Goal: Transaction & Acquisition: Purchase product/service

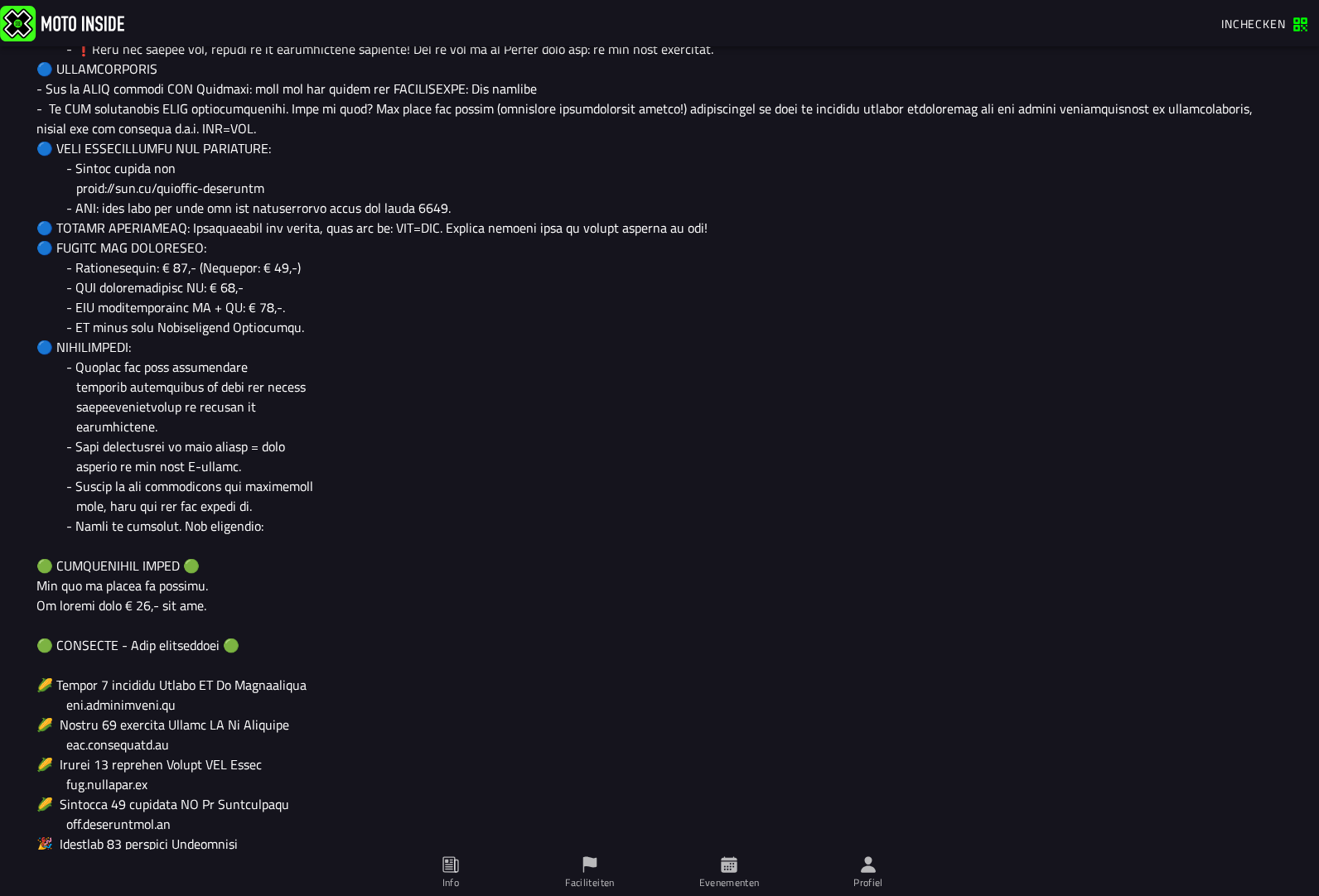
scroll to position [994, 0]
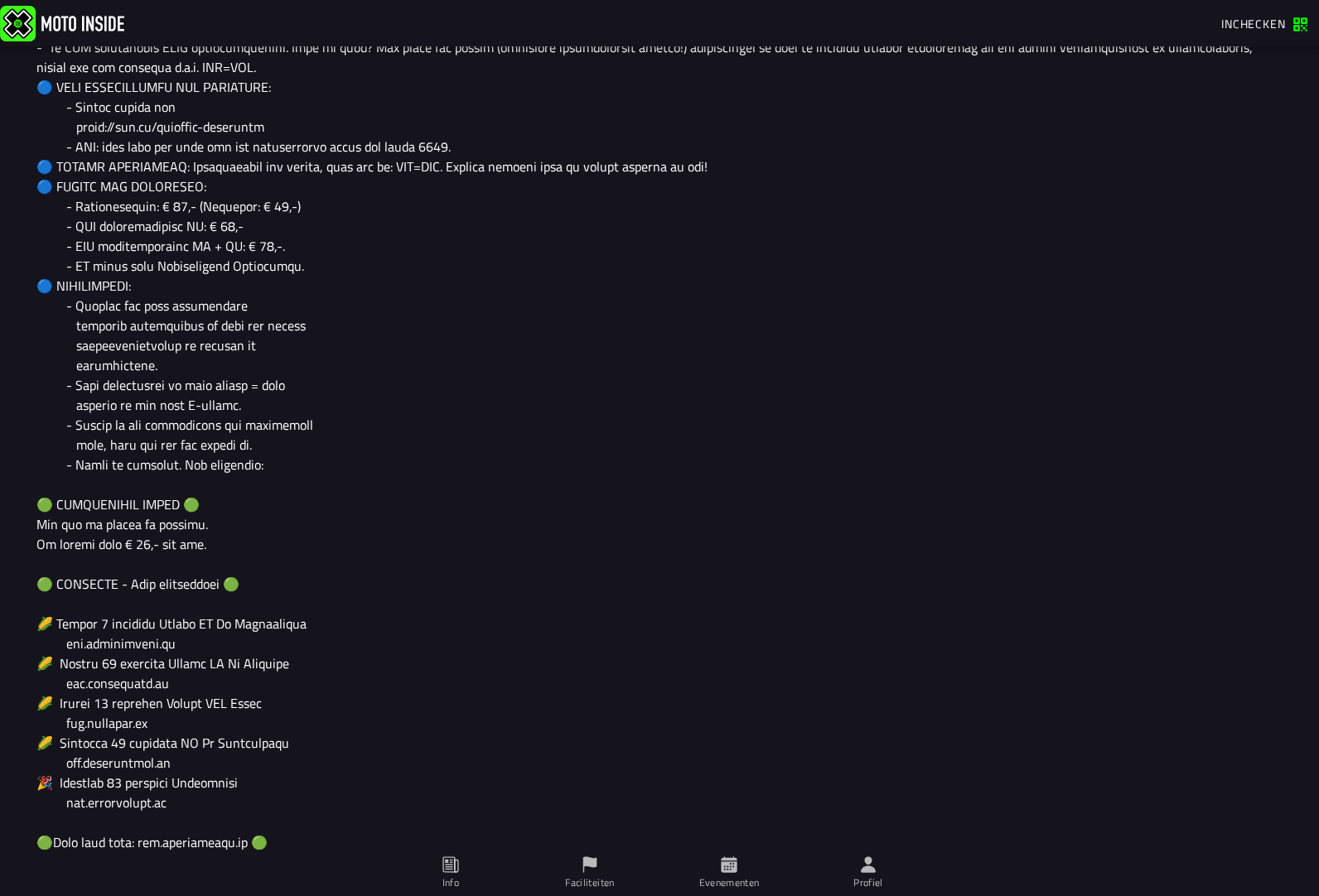
click at [121, 745] on div at bounding box center [659, 385] width 1246 height 1213
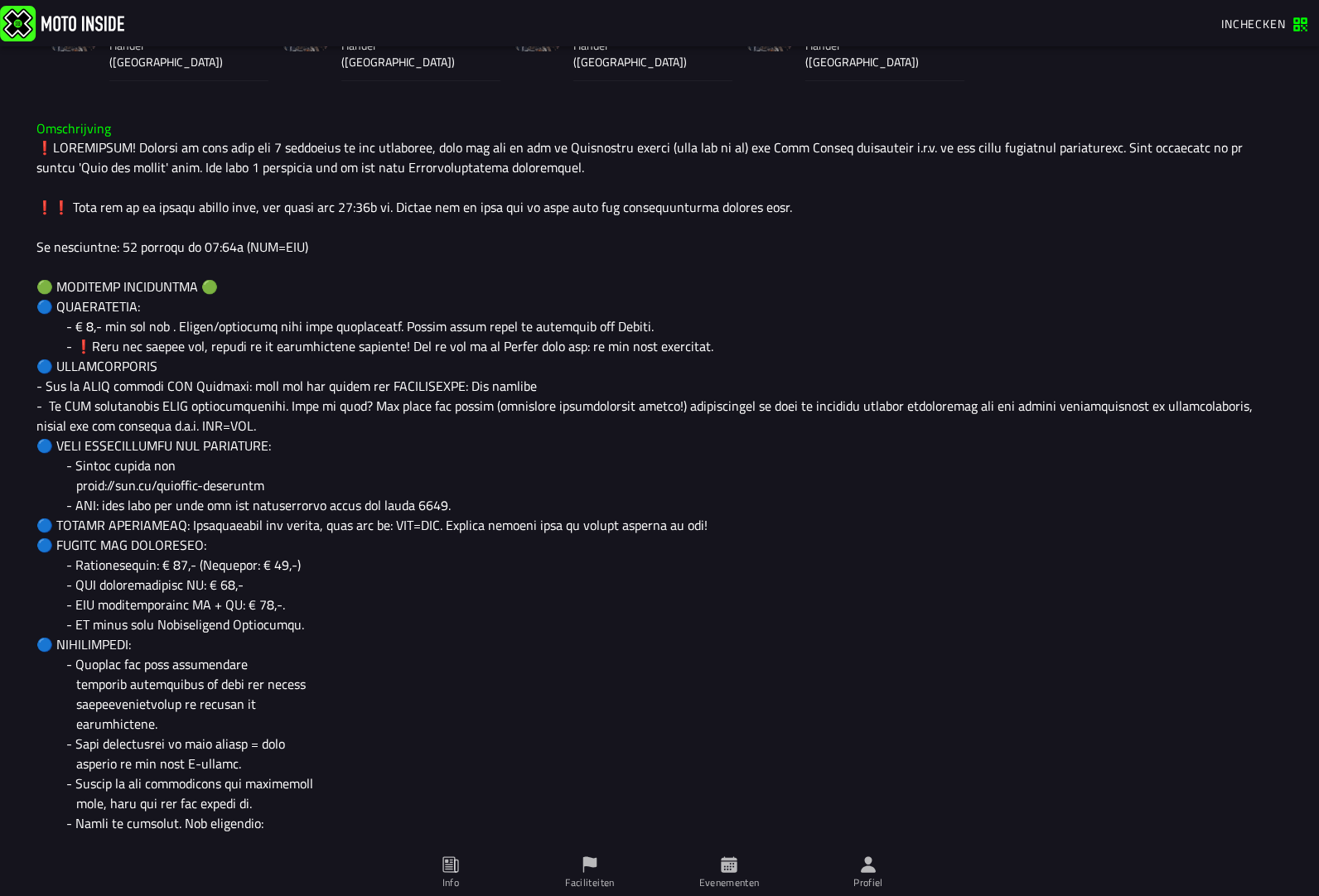
scroll to position [138, 0]
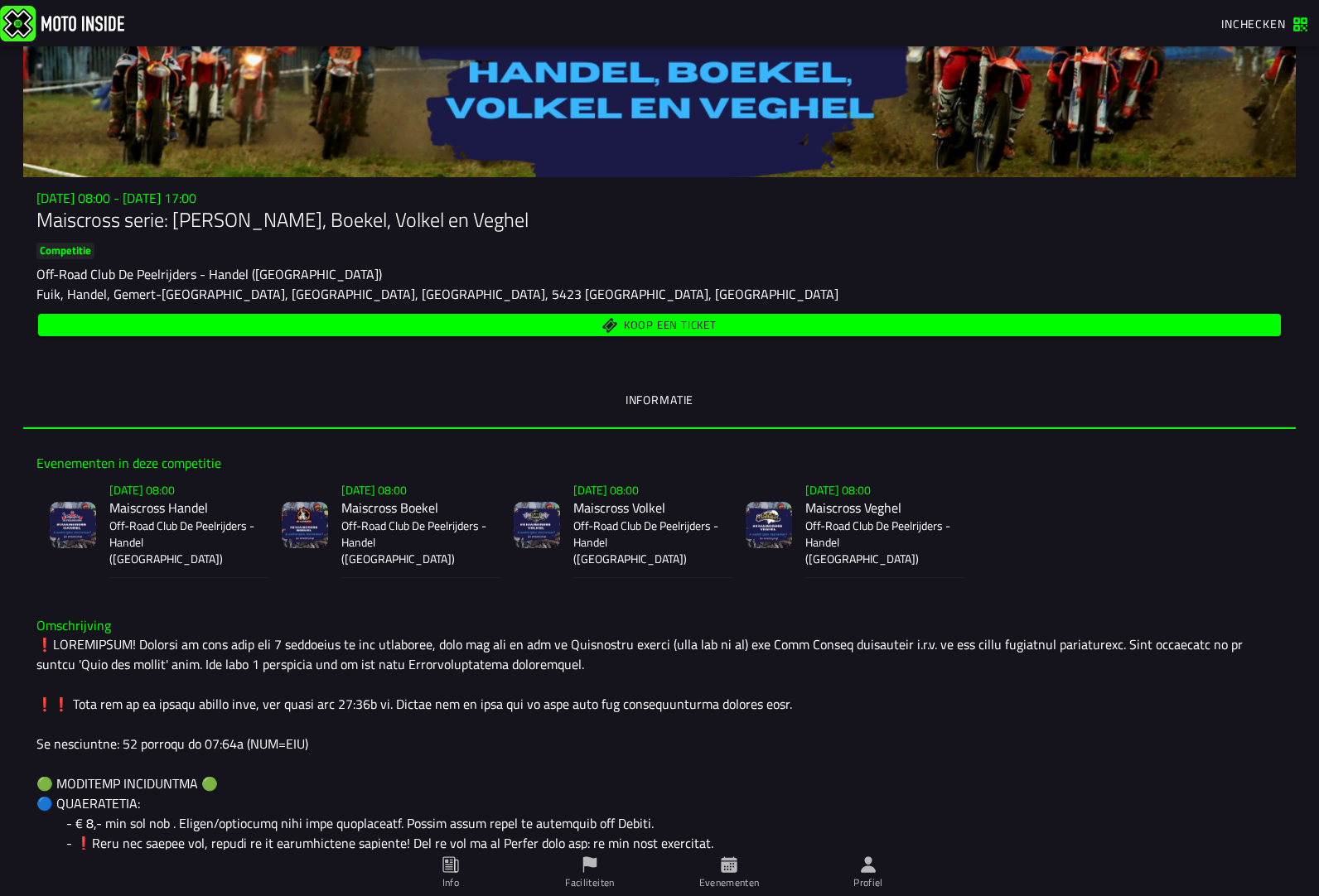
click at [656, 319] on span "Koop een ticket" at bounding box center [670, 325] width 93 height 11
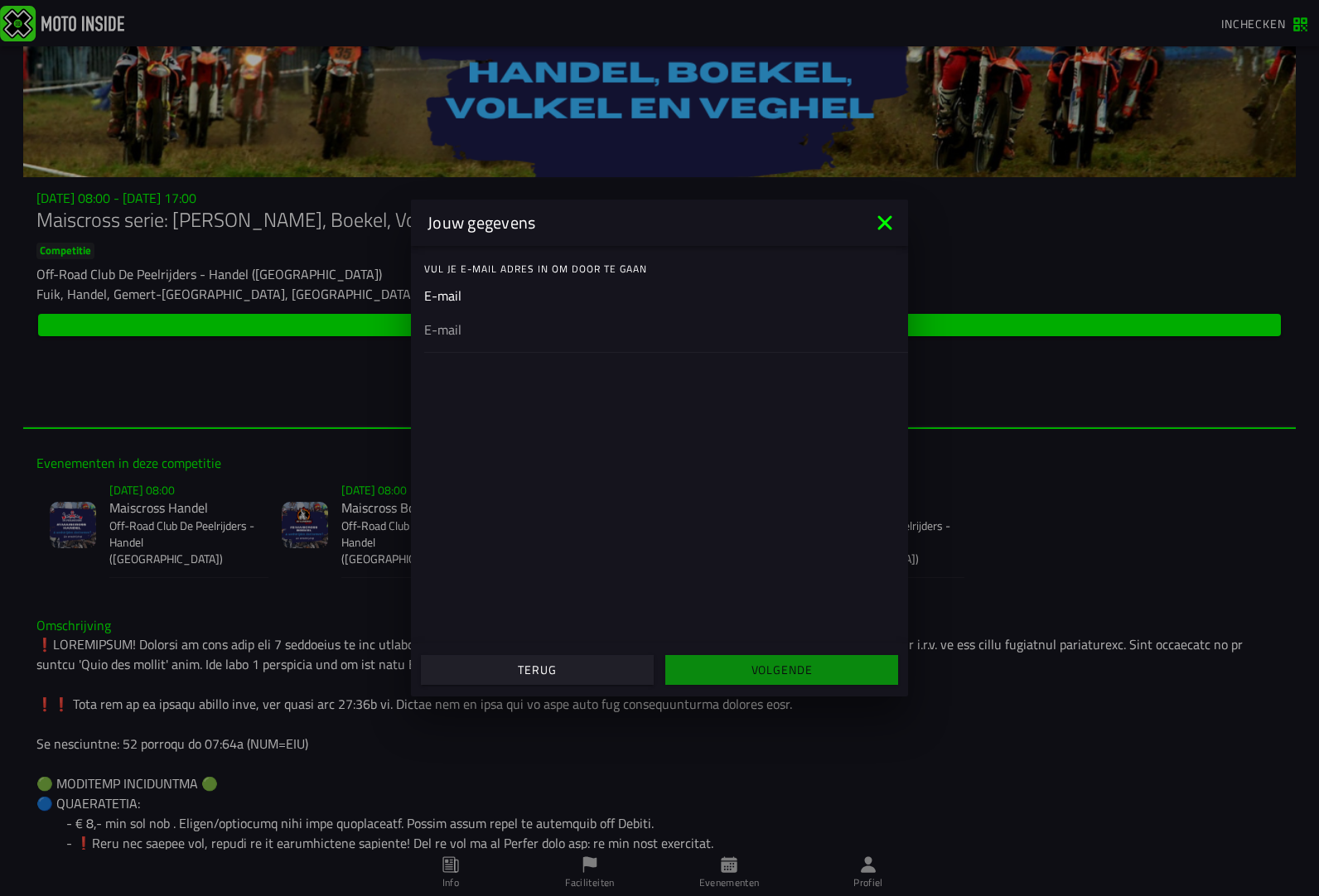
click at [886, 221] on icon at bounding box center [883, 221] width 14 height 14
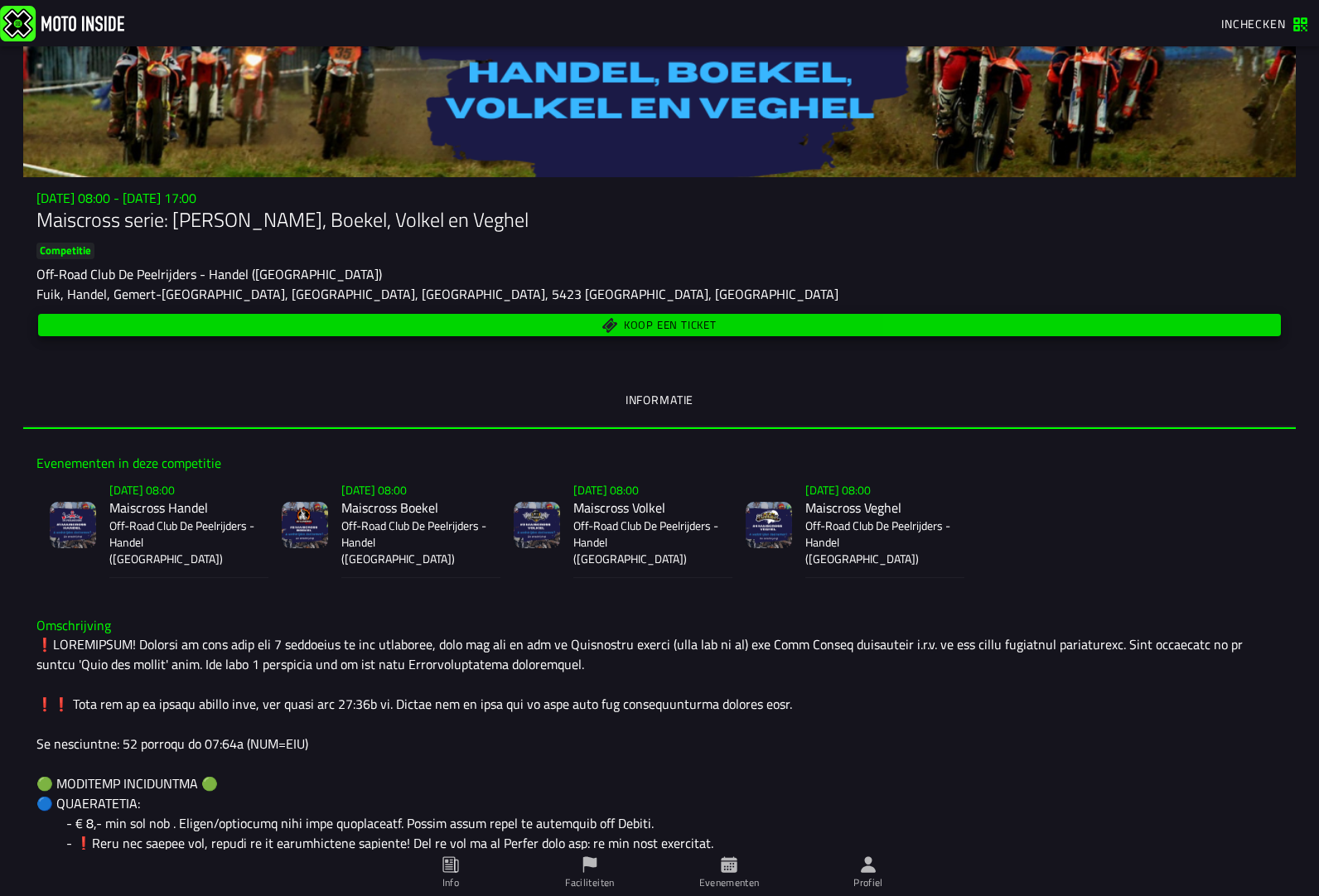
click at [659, 321] on span "Koop een ticket" at bounding box center [670, 325] width 93 height 11
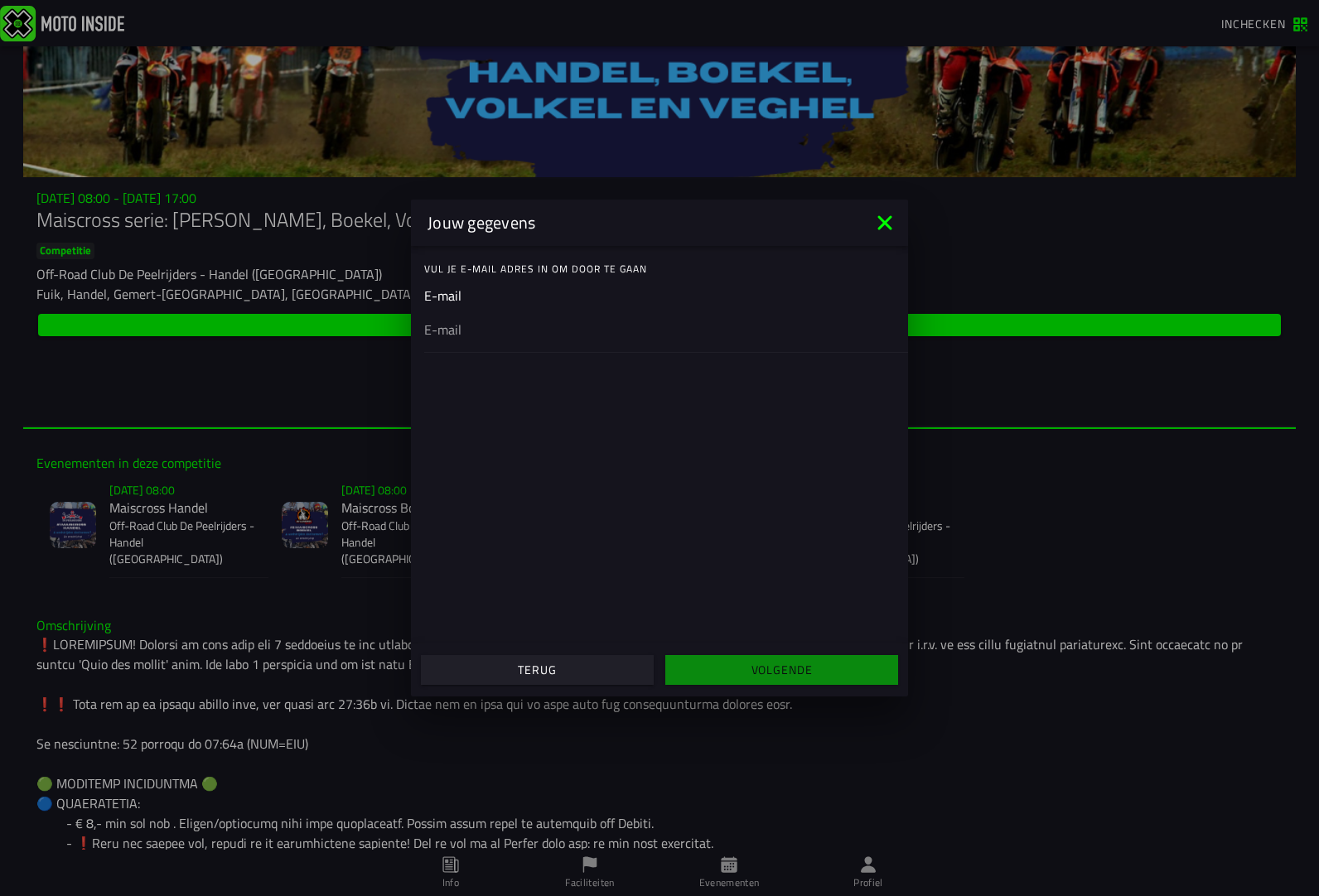
click at [541, 299] on ion-input "E-mail" at bounding box center [659, 319] width 471 height 66
click at [533, 287] on ion-input "E-mail" at bounding box center [659, 319] width 471 height 66
click at [547, 348] on div at bounding box center [659, 329] width 471 height 46
click at [547, 340] on input "email" at bounding box center [659, 329] width 471 height 20
click at [884, 222] on icon at bounding box center [883, 221] width 14 height 14
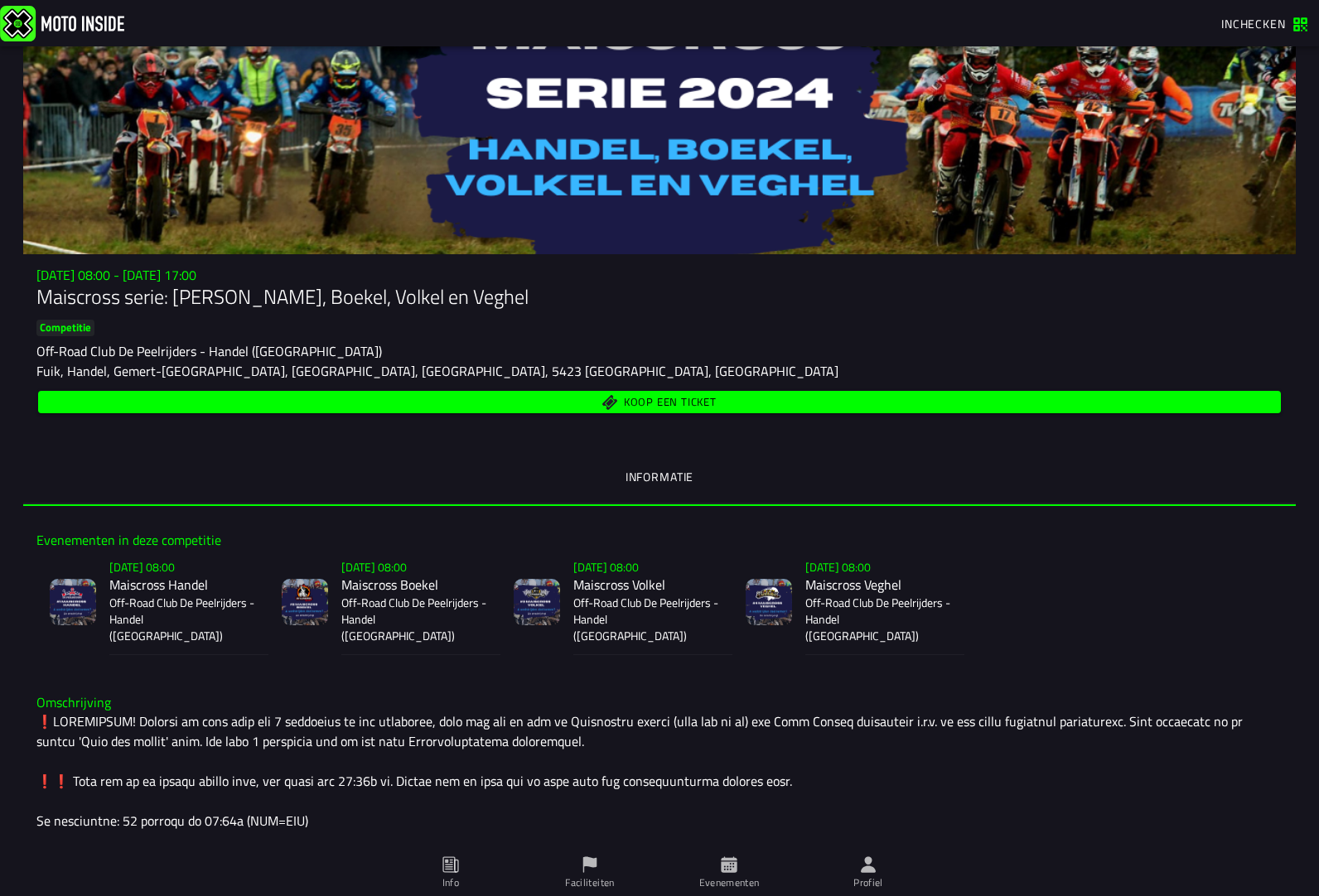
scroll to position [0, 0]
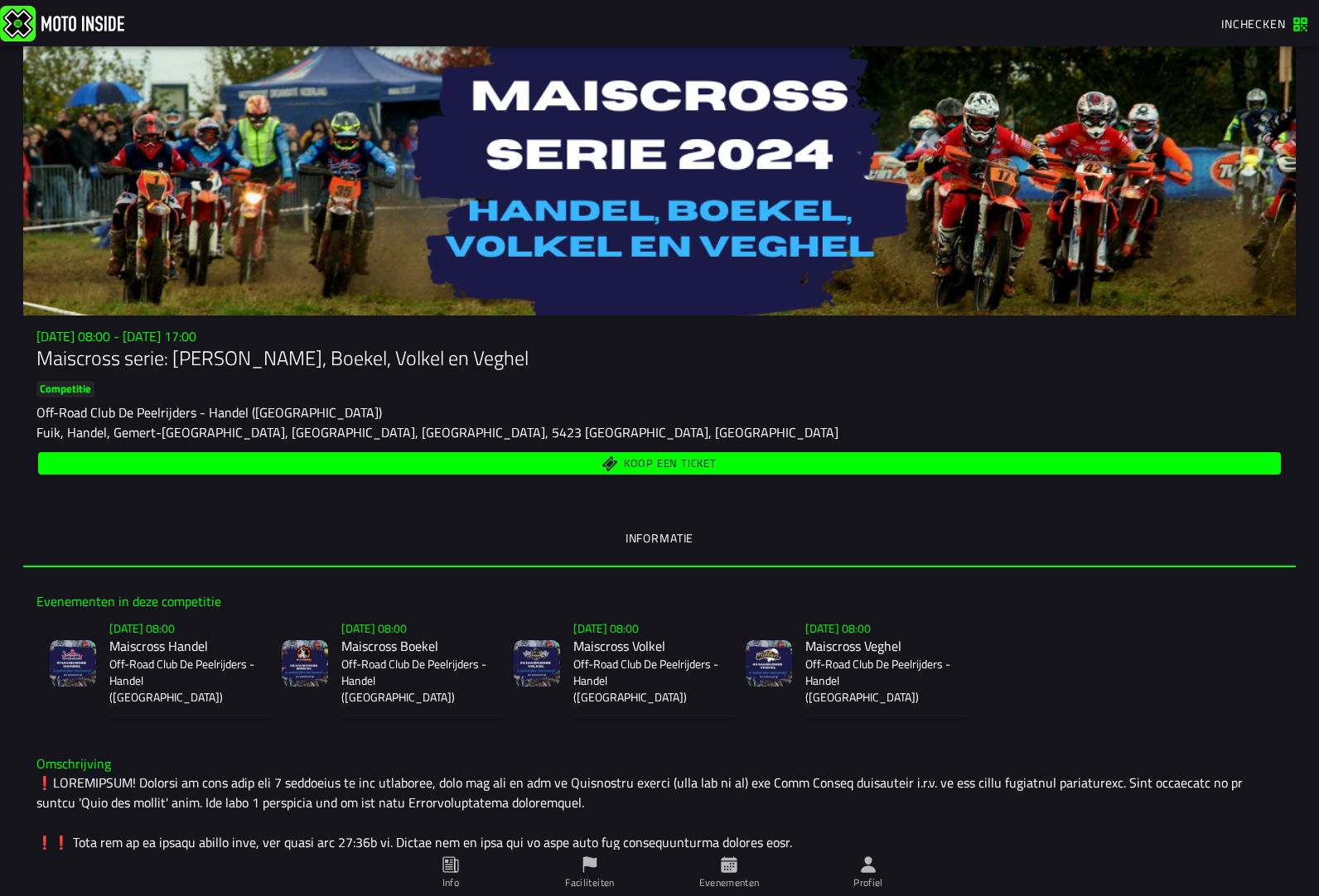
click at [1242, 20] on span "Inchecken" at bounding box center [1253, 23] width 65 height 18
